Goal: Transaction & Acquisition: Purchase product/service

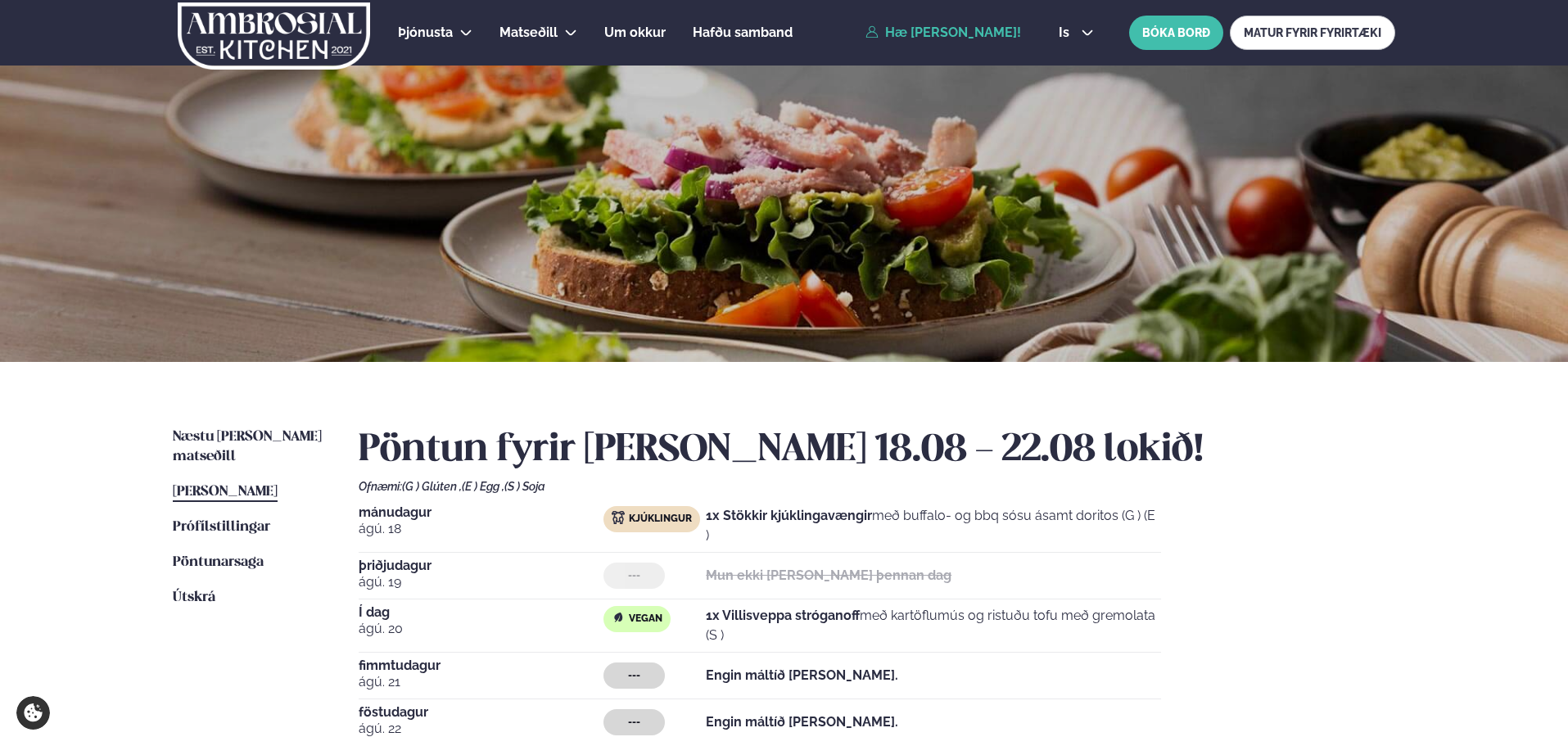
scroll to position [246, 0]
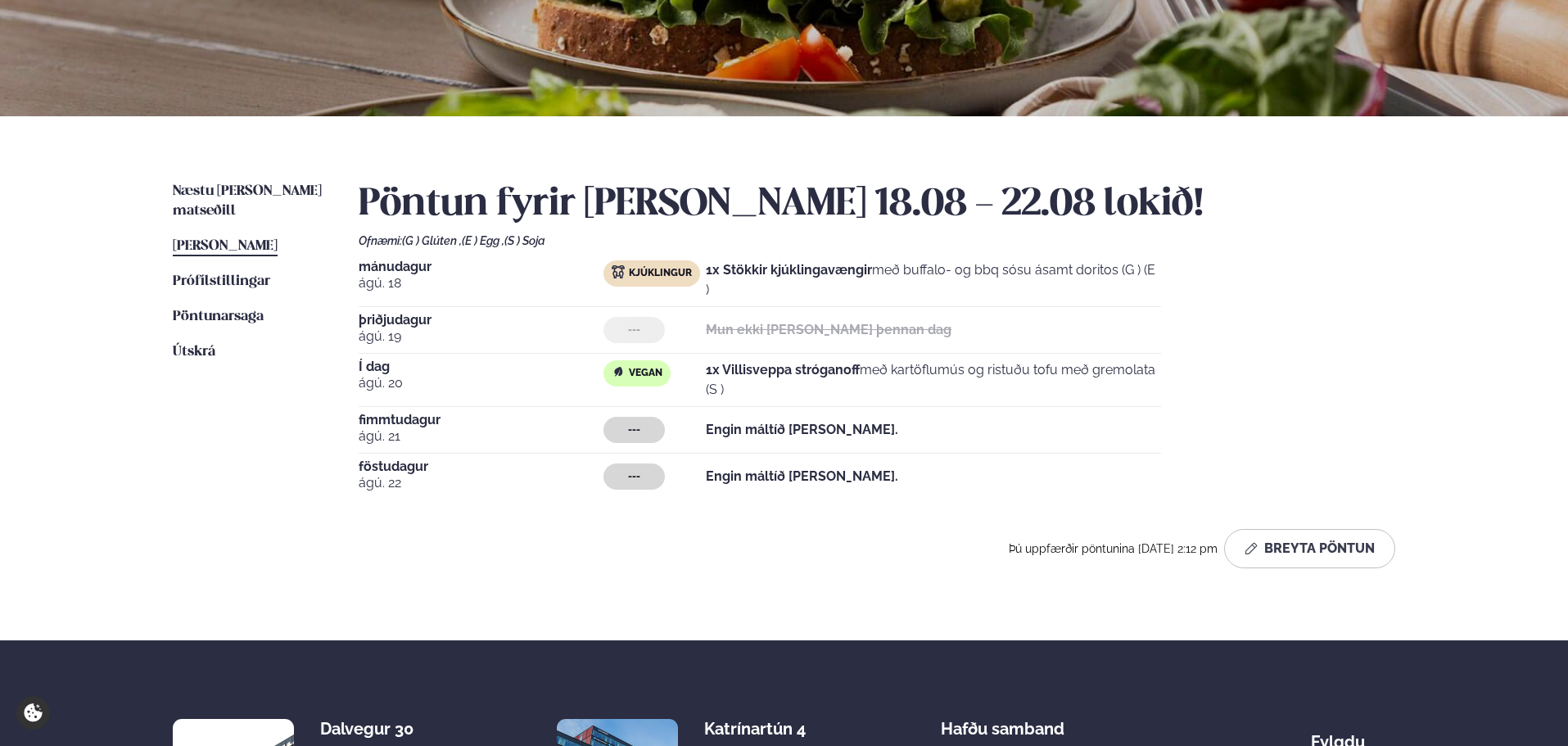
click at [284, 179] on div "Næstu [PERSON_NAME] matseðill Næsta vika [PERSON_NAME] matseðill [PERSON_NAME] …" at bounding box center [784, 378] width 1321 height 524
click at [276, 193] on span "Næstu [PERSON_NAME] matseðill" at bounding box center [247, 201] width 149 height 33
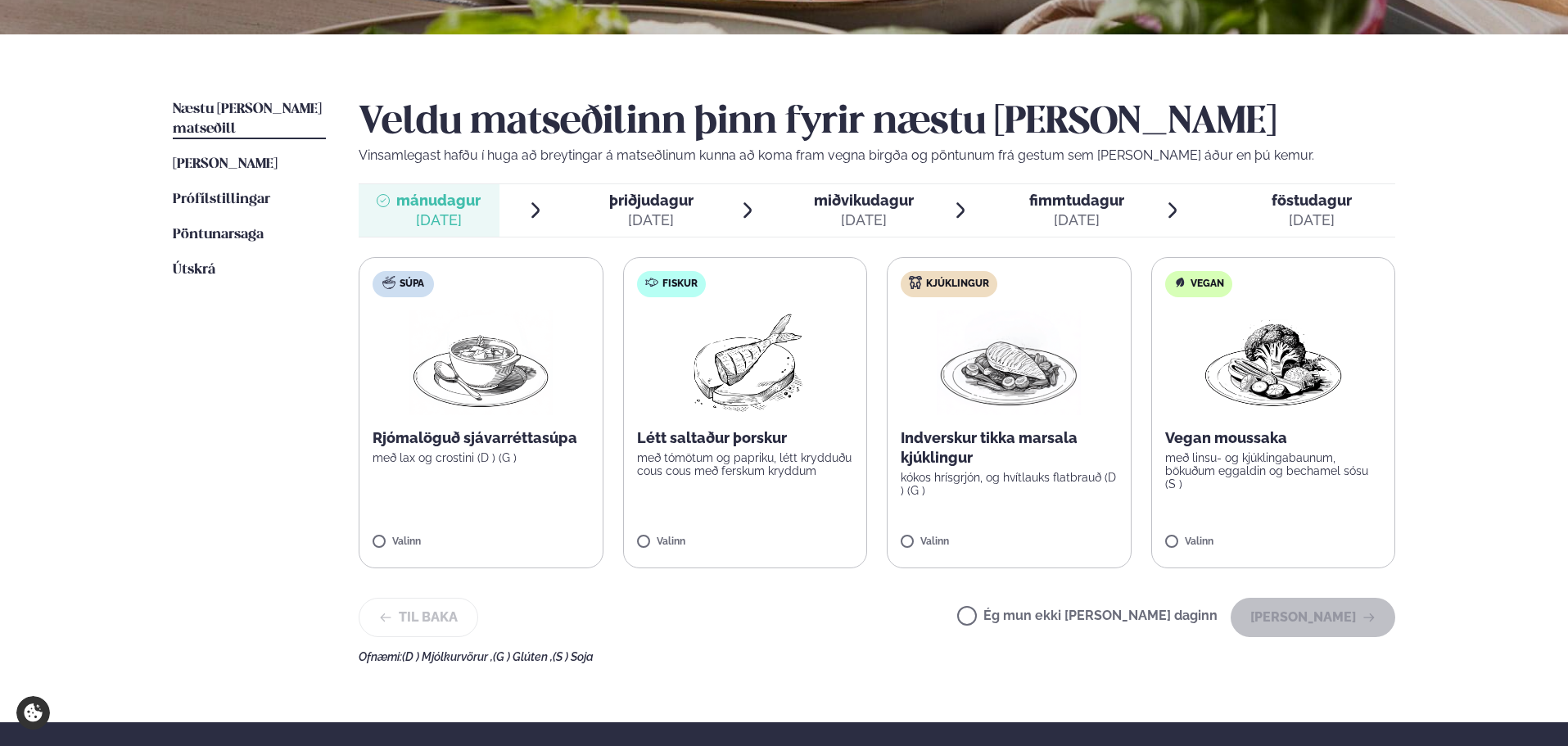
scroll to position [409, 0]
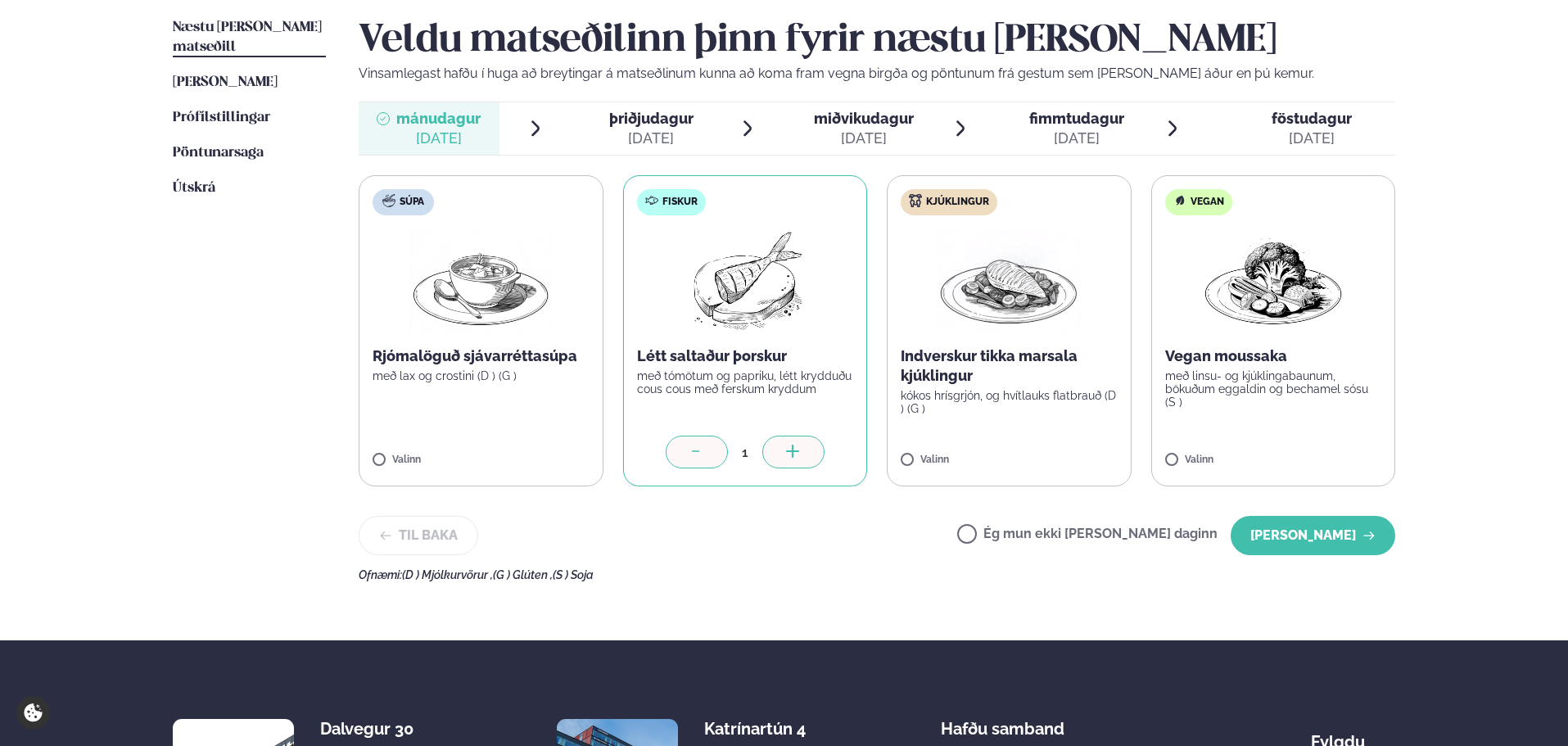
click at [1320, 549] on button "[PERSON_NAME]" at bounding box center [1312, 534] width 164 height 39
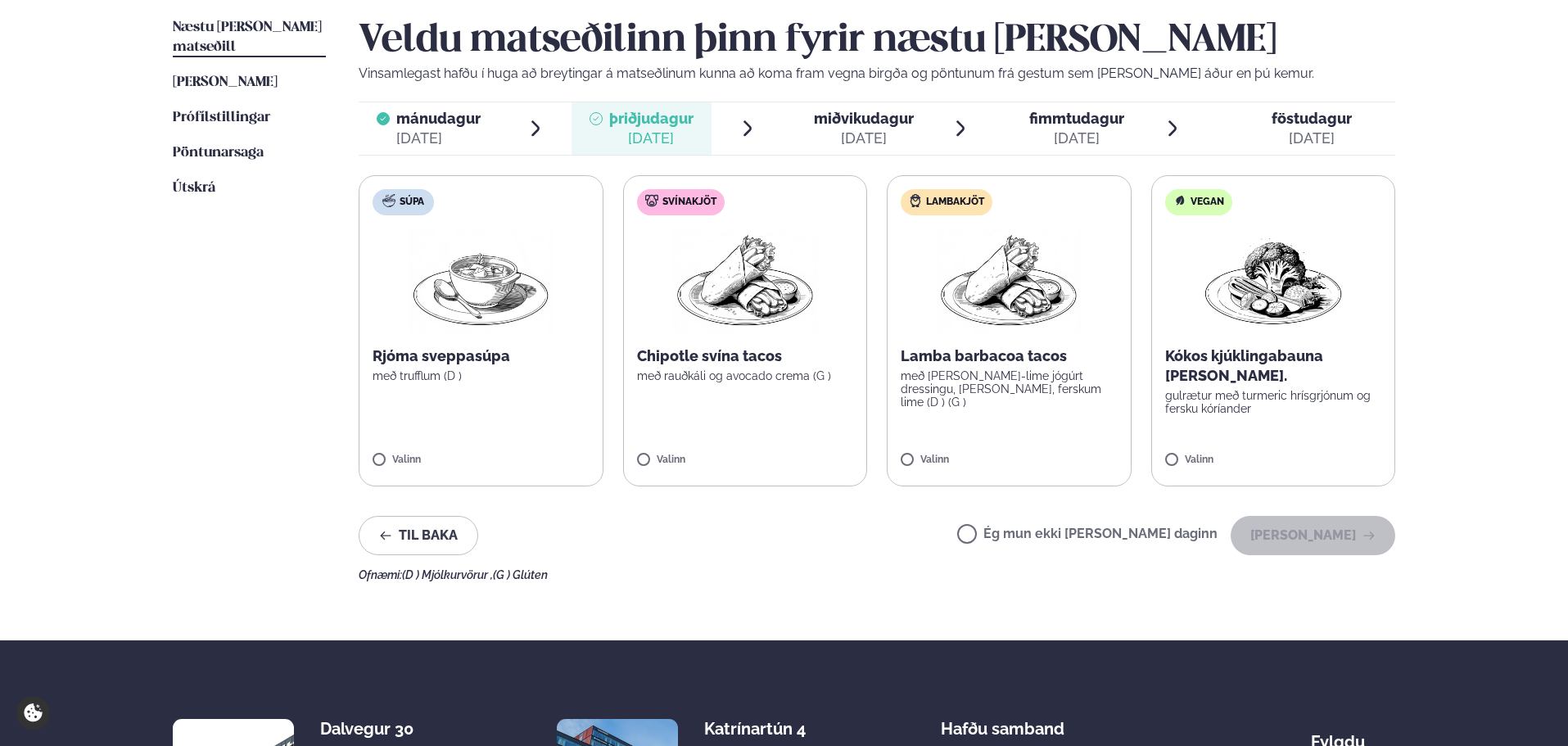
click at [849, 142] on div "[DATE]" at bounding box center [863, 139] width 100 height 20
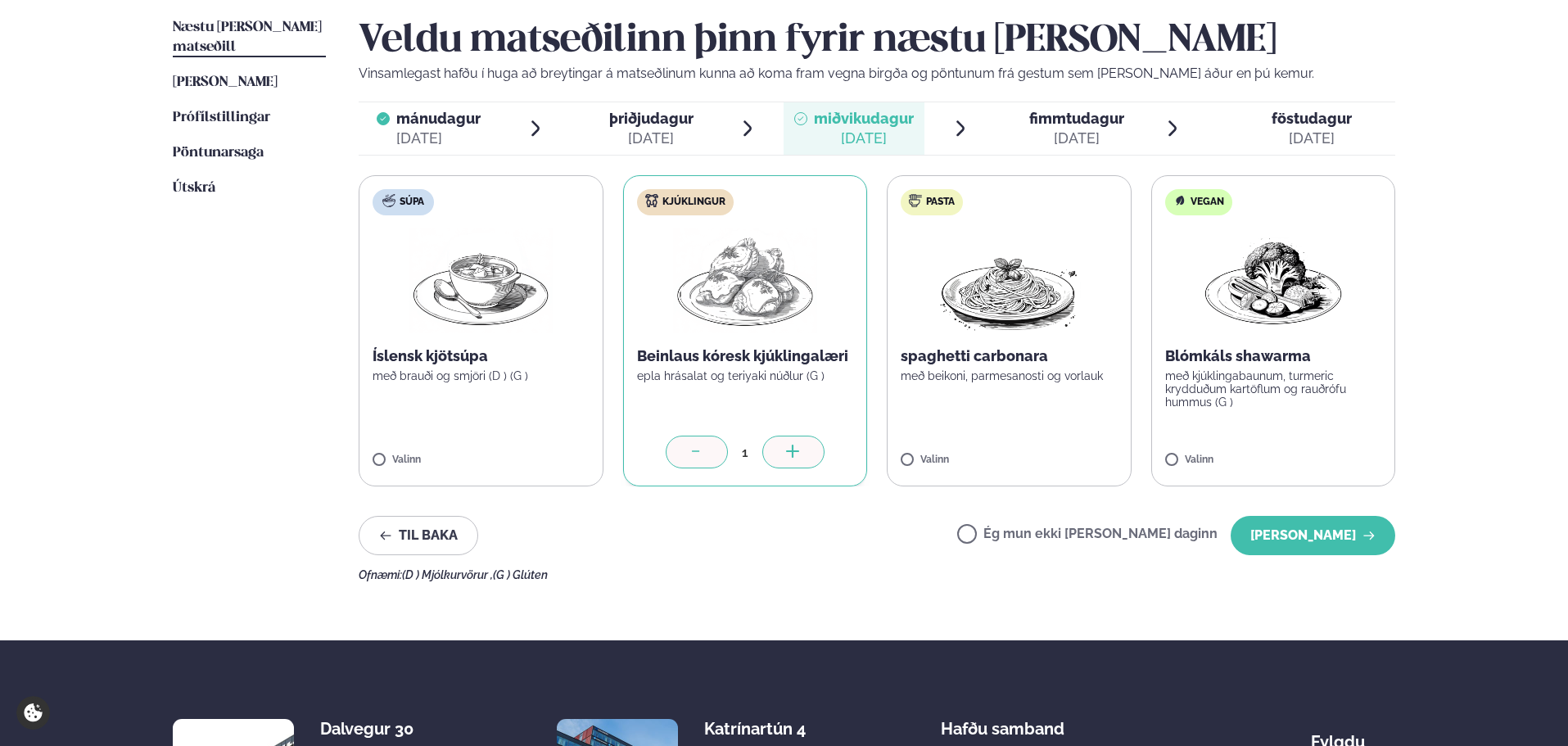
click at [1297, 541] on button "[PERSON_NAME]" at bounding box center [1312, 534] width 164 height 39
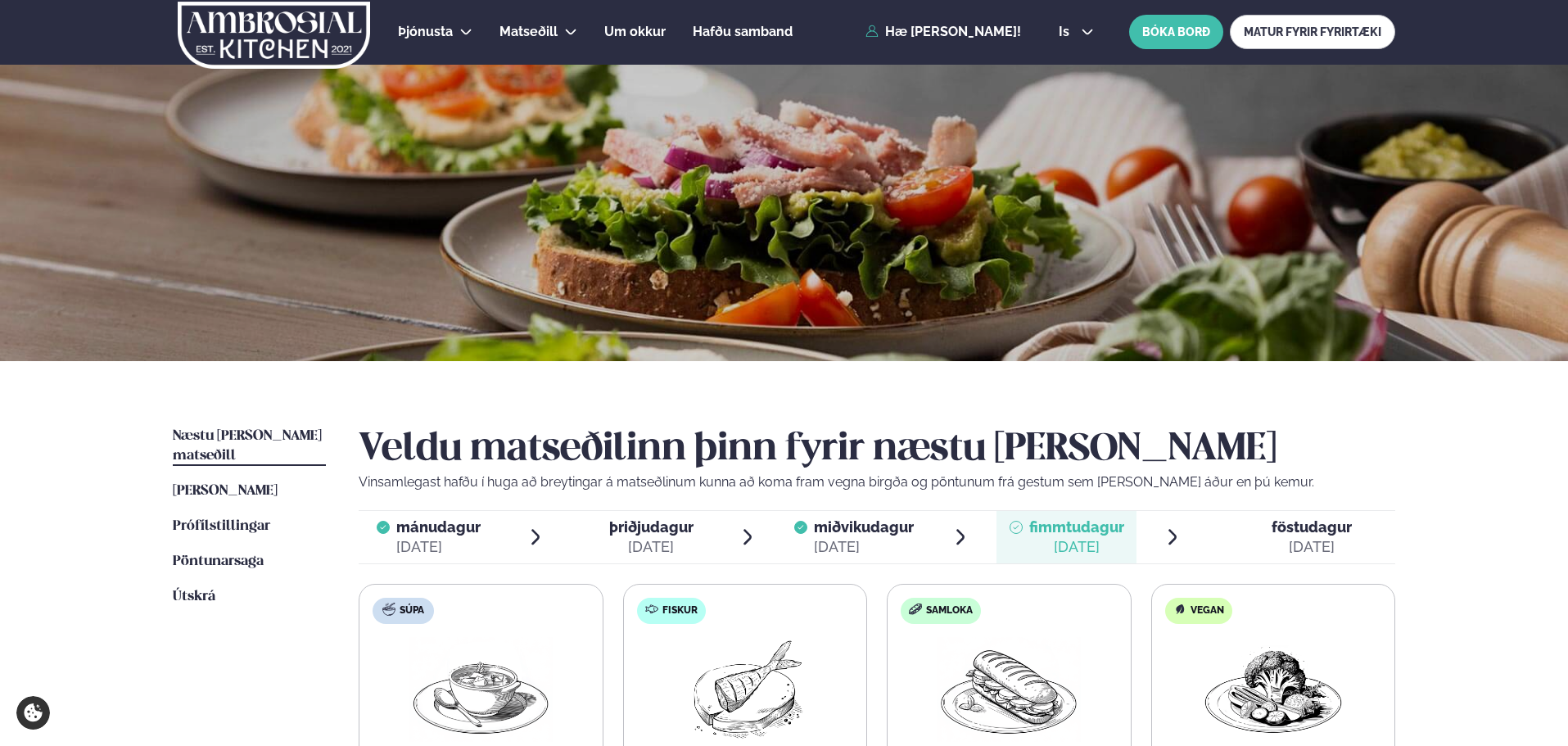
scroll to position [0, 0]
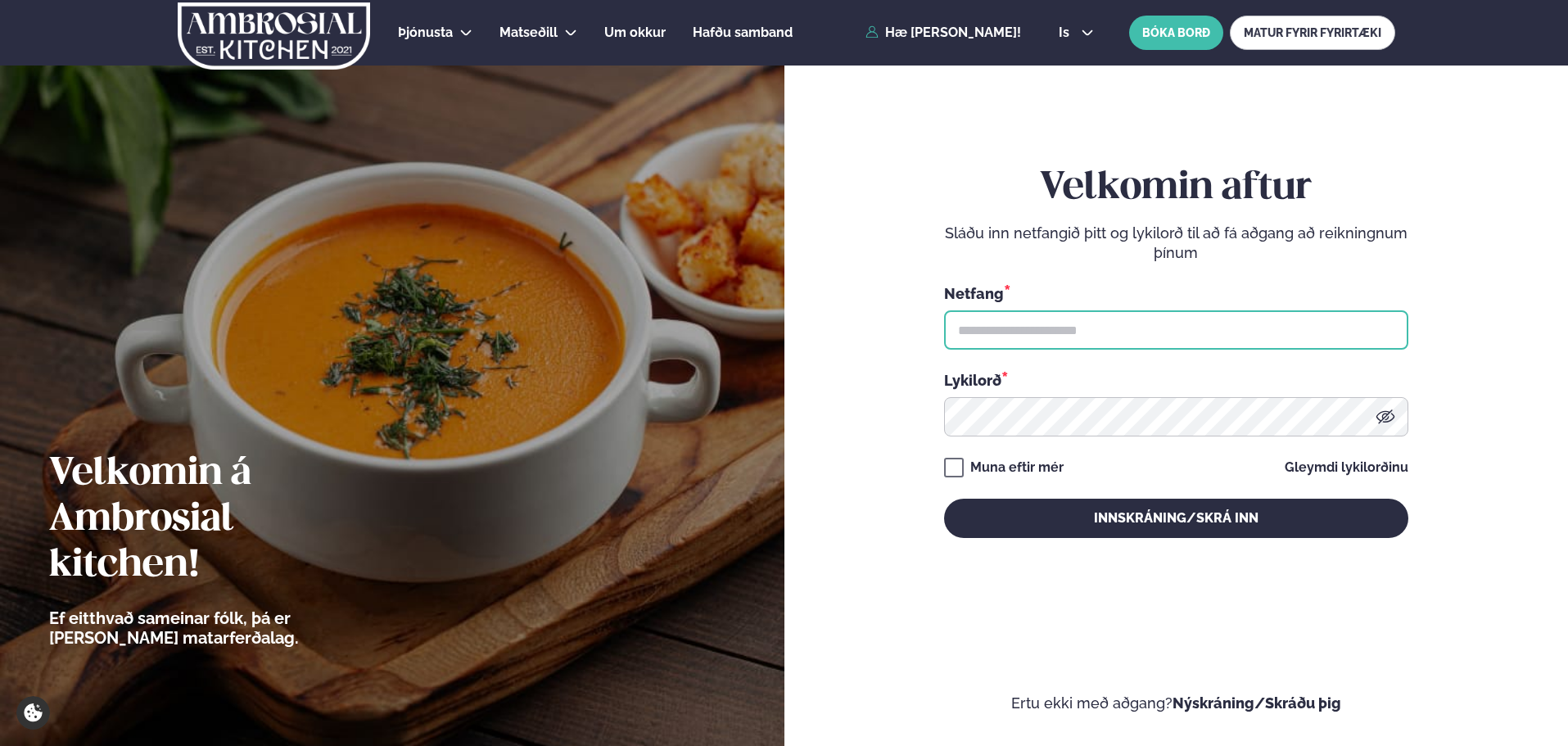
type input "**********"
click at [1072, 527] on button "Innskráning/Skrá inn" at bounding box center [1175, 518] width 464 height 39
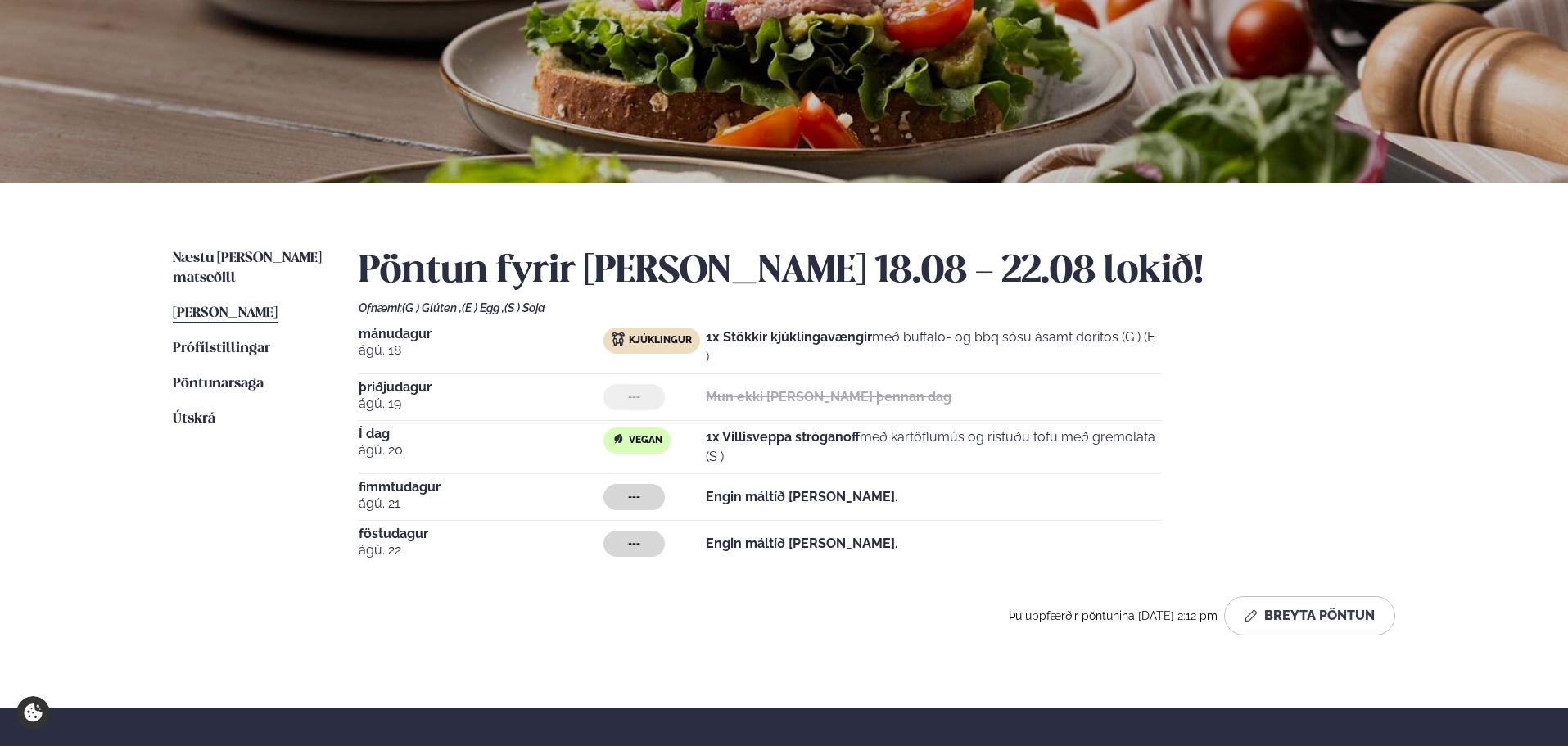
scroll to position [138, 0]
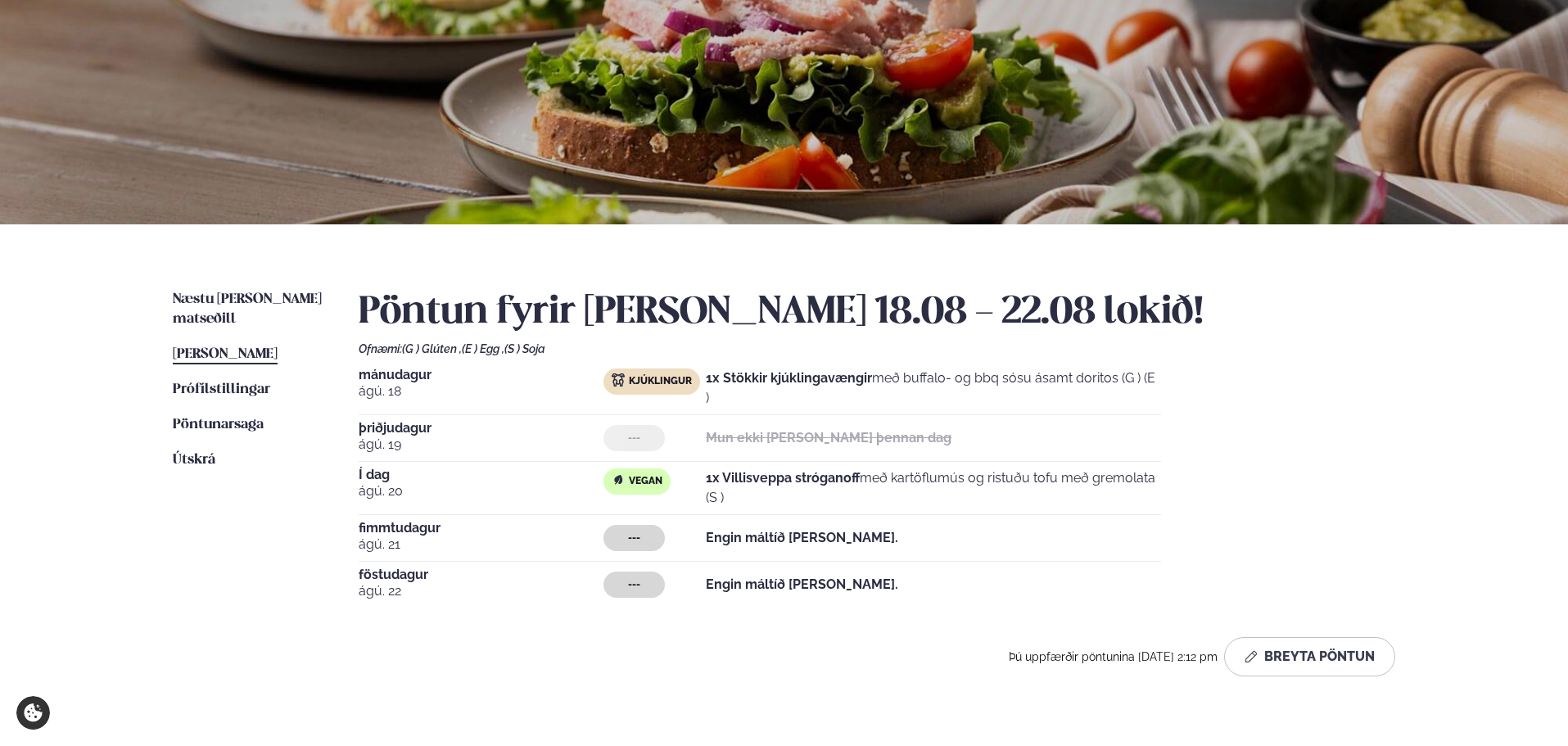
click at [1369, 653] on button "Breyta Pöntun" at bounding box center [1310, 656] width 171 height 39
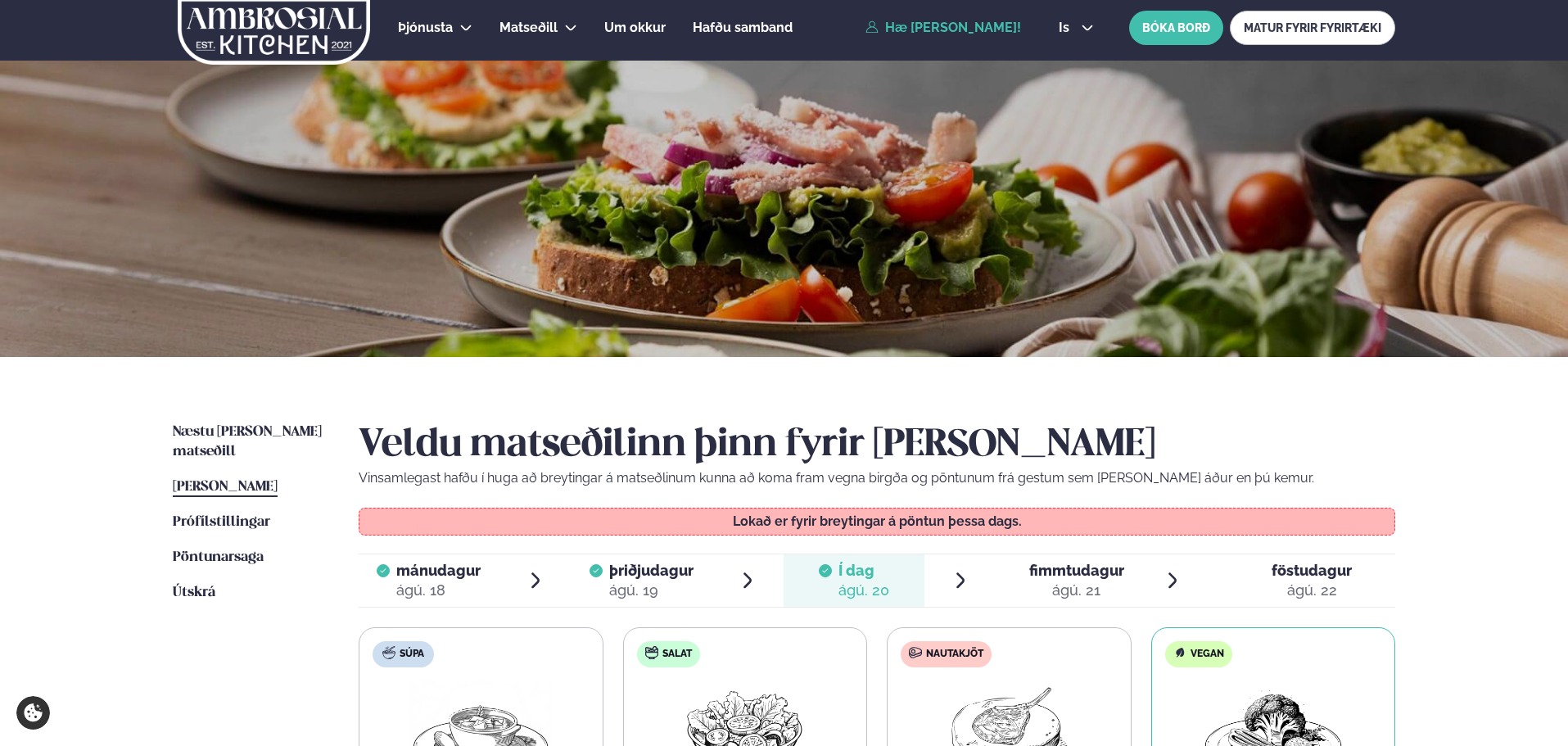
scroll to position [0, 0]
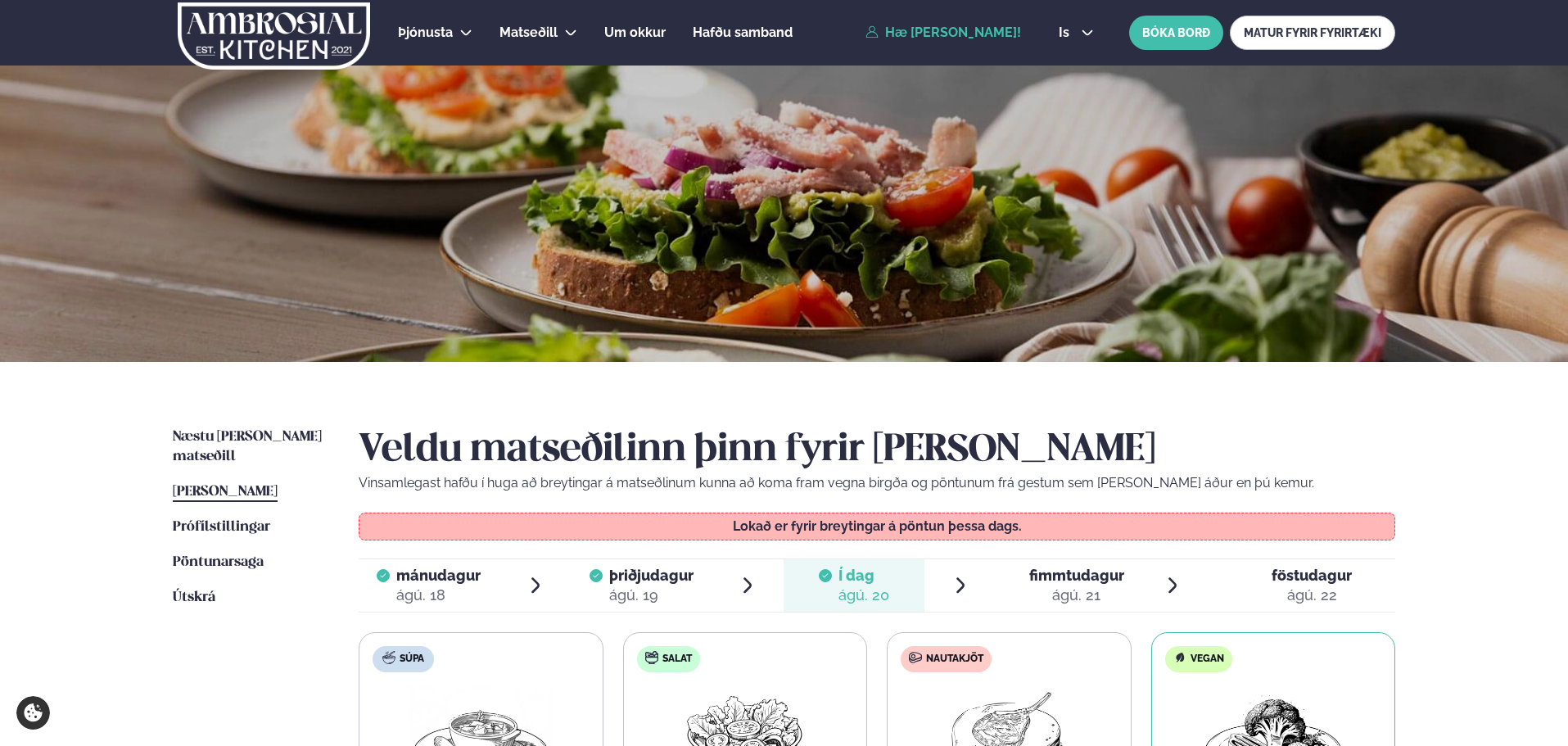
click at [706, 38] on span "Hafðu samband" at bounding box center [742, 32] width 100 height 16
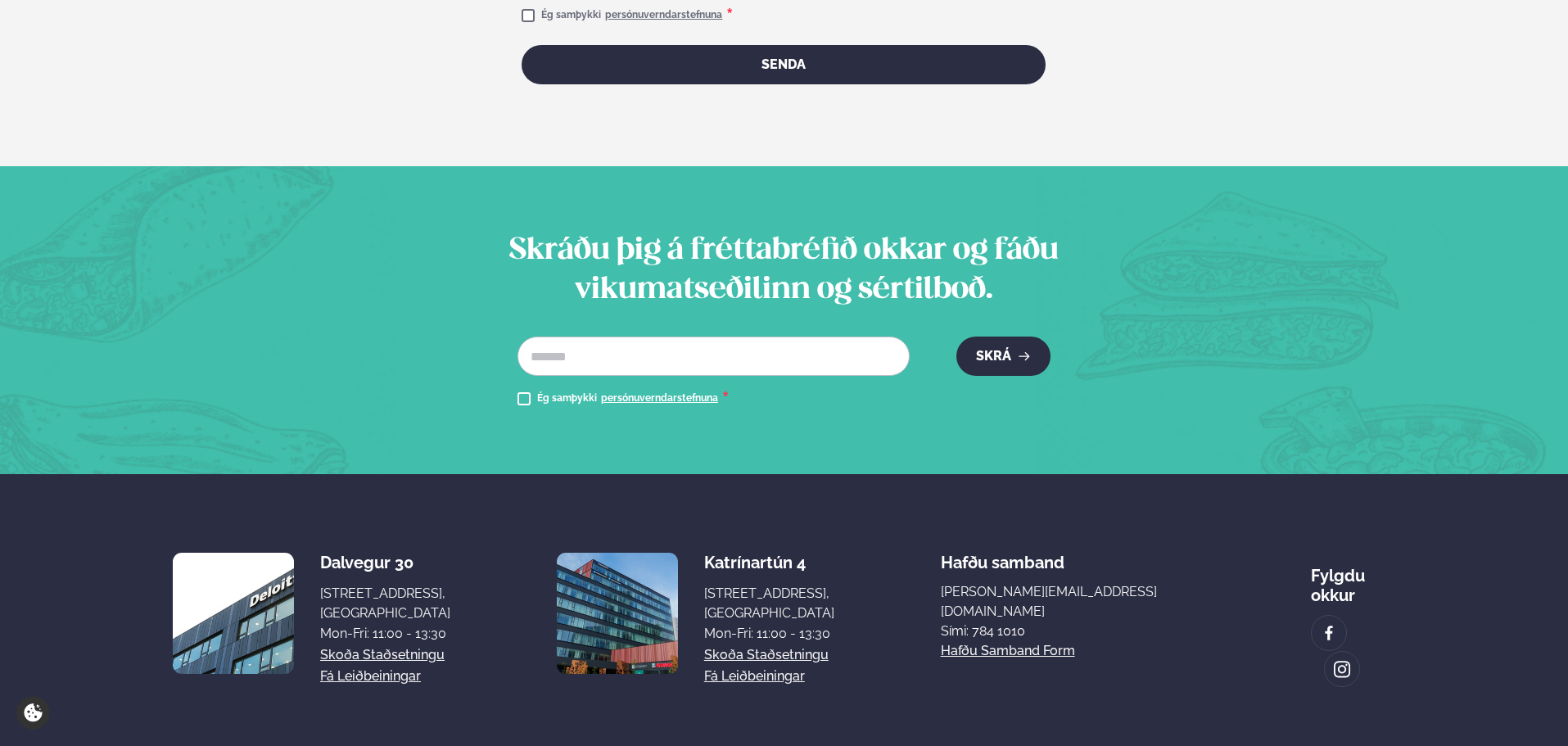
scroll to position [1153, 0]
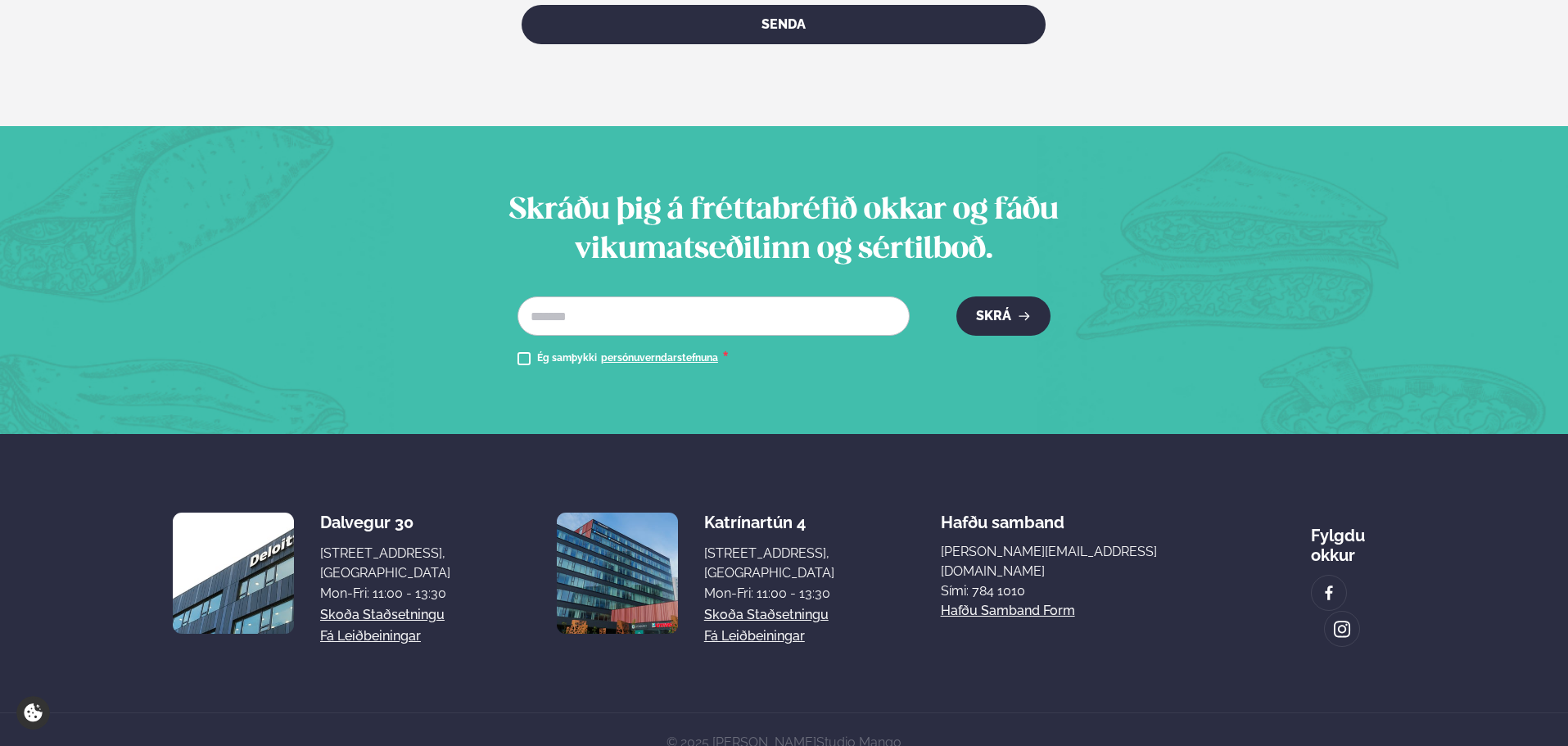
click at [1075, 601] on link "Hafðu samband form" at bounding box center [1008, 611] width 134 height 20
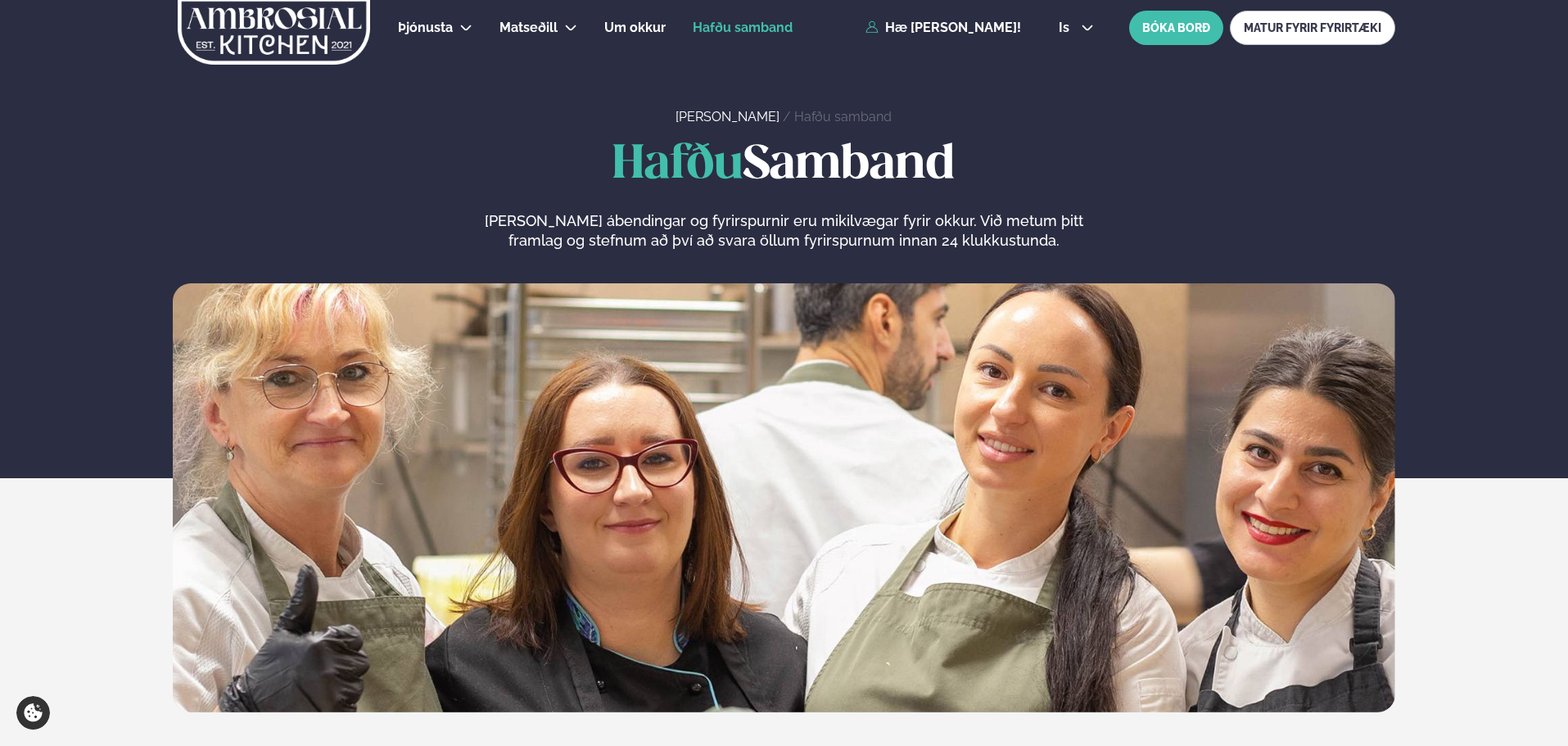
scroll to position [0, 0]
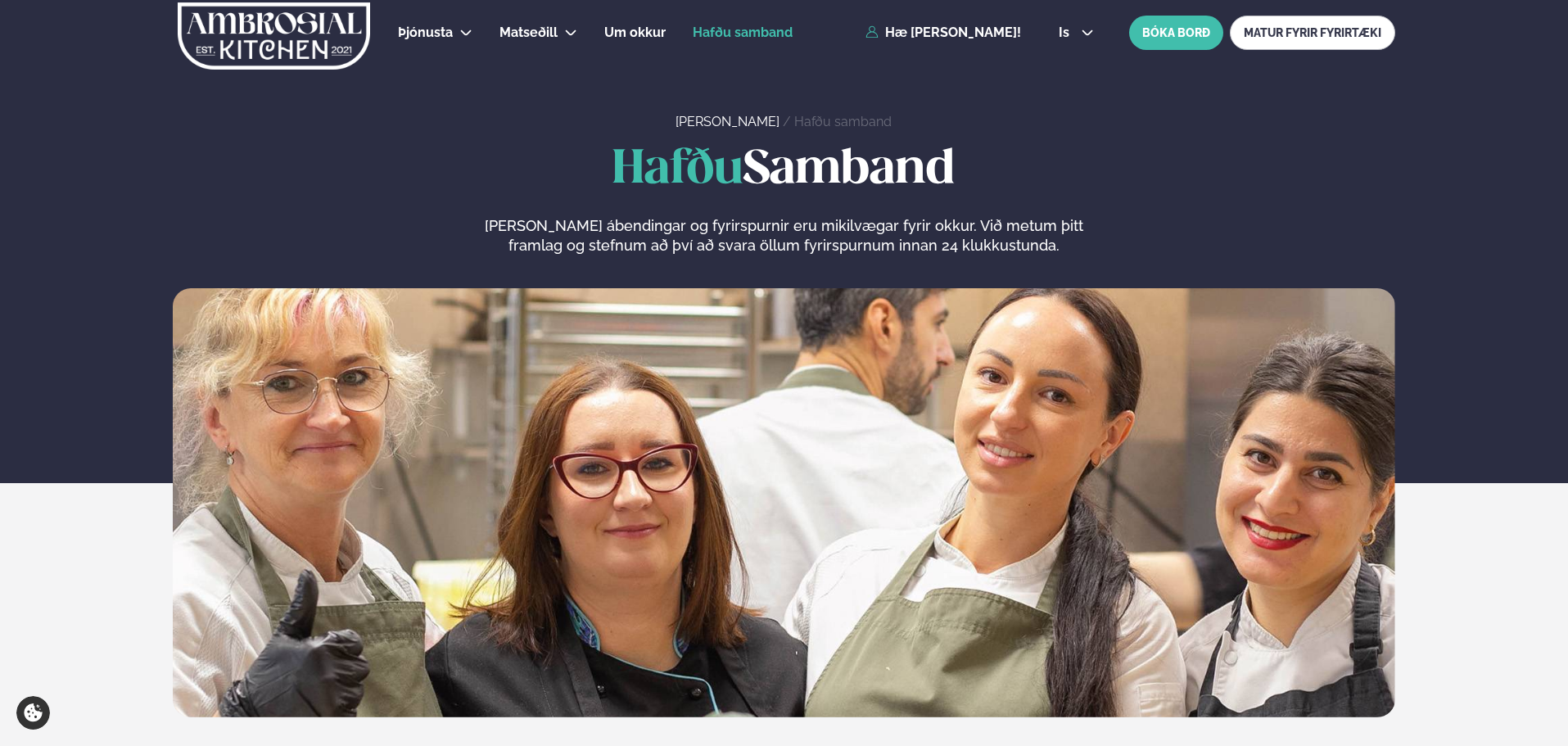
drag, startPoint x: 339, startPoint y: 30, endPoint x: 350, endPoint y: 31, distance: 11.0
click at [339, 30] on img at bounding box center [274, 36] width 196 height 67
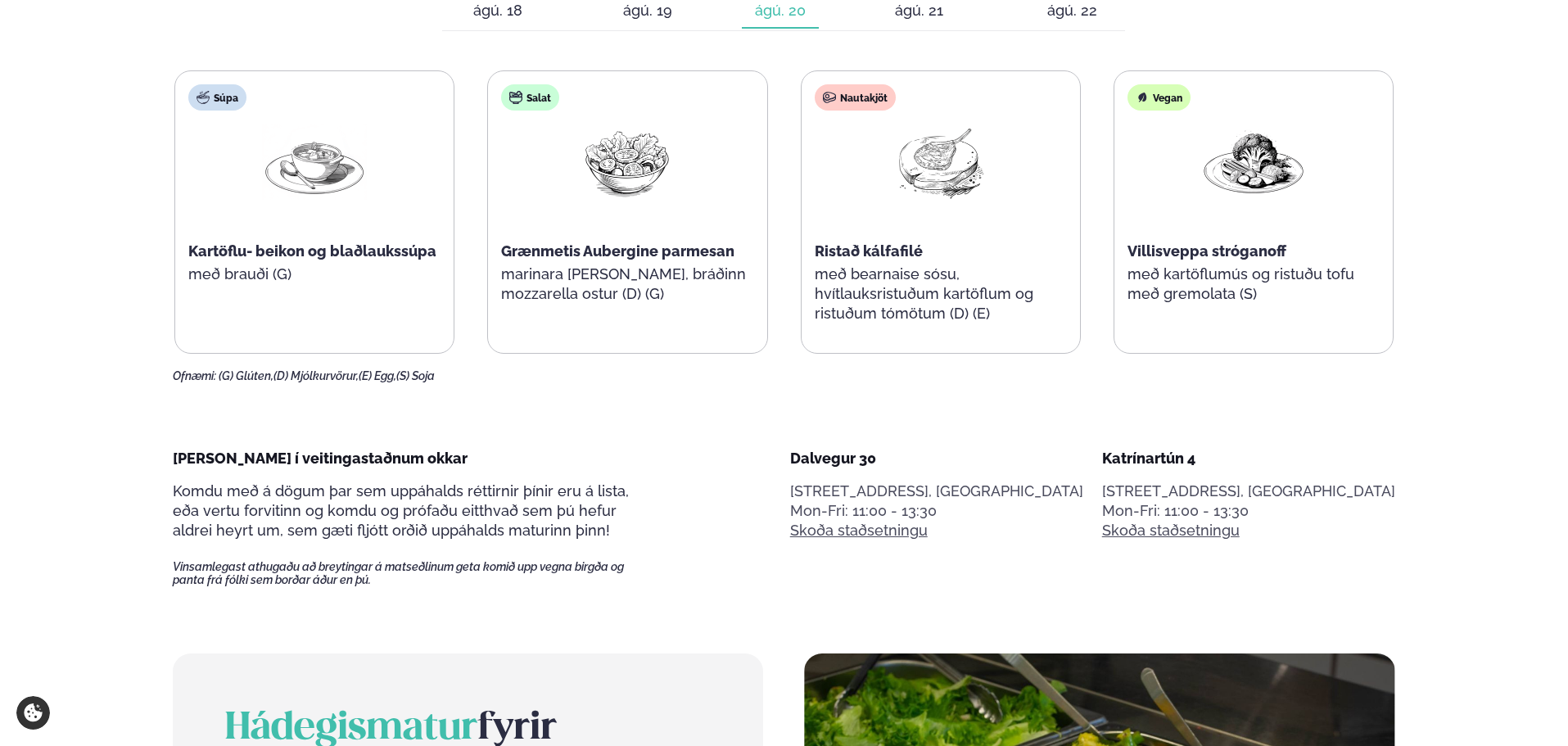
scroll to position [655, 0]
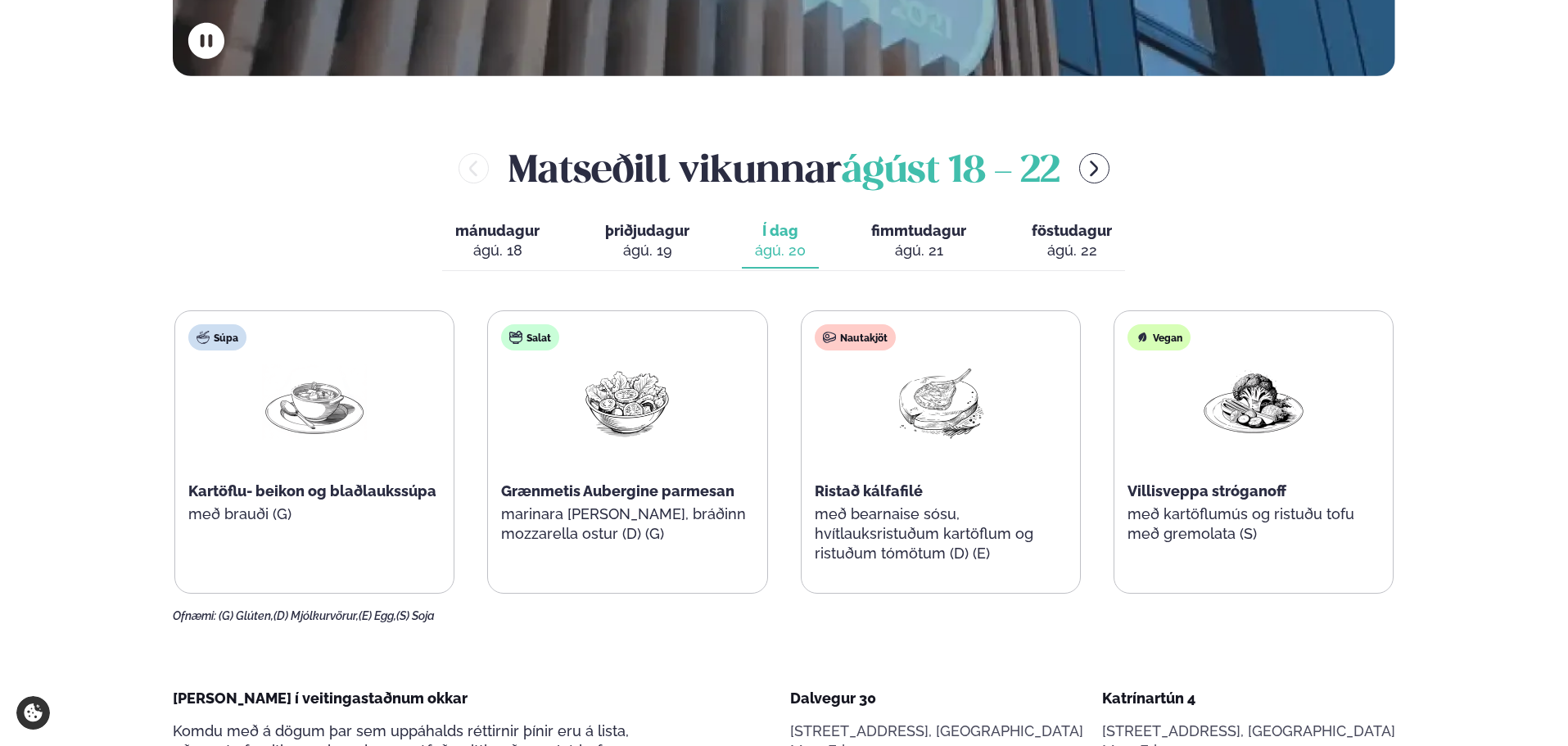
click at [916, 437] on img at bounding box center [940, 402] width 105 height 76
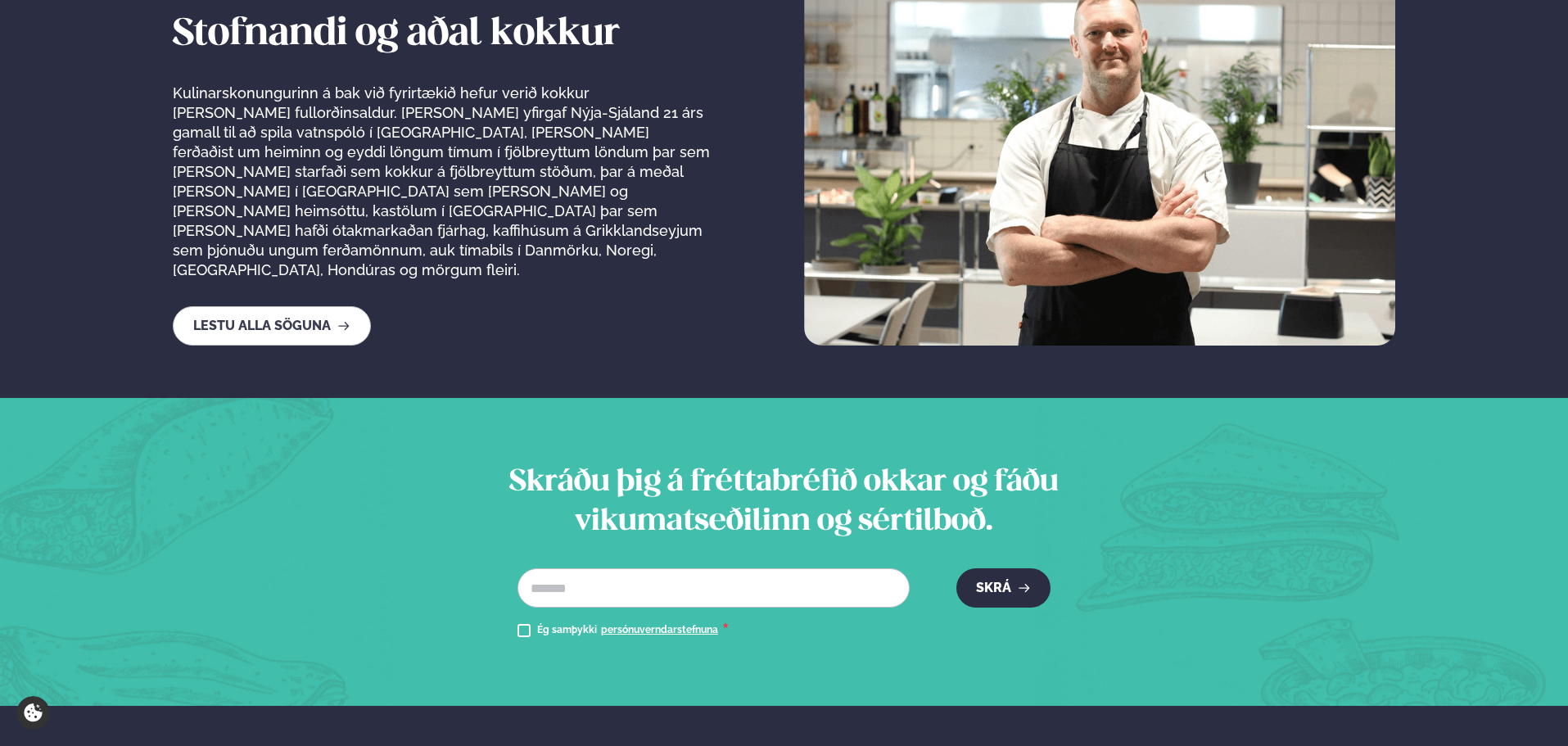
scroll to position [2939, 0]
